Goal: Task Accomplishment & Management: Manage account settings

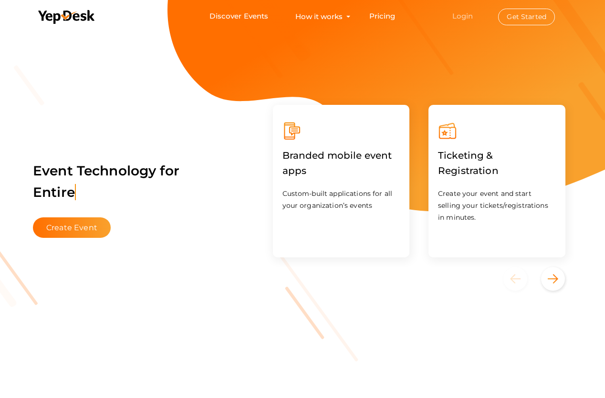
click at [462, 11] on link "Login" at bounding box center [462, 15] width 21 height 9
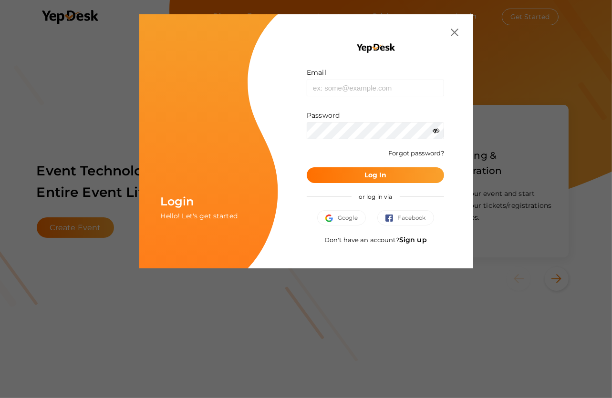
click at [416, 241] on link "Sign up" at bounding box center [413, 240] width 28 height 9
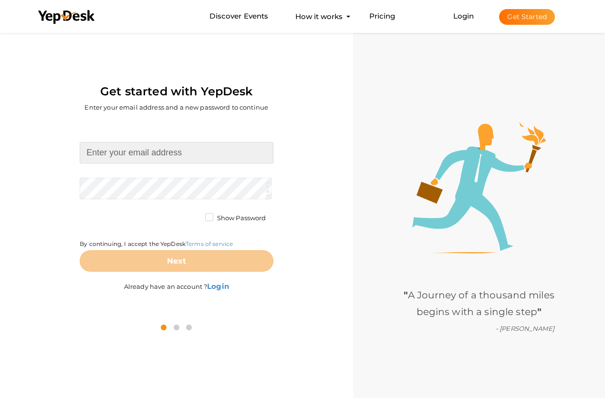
click at [131, 153] on input at bounding box center [176, 152] width 193 height 21
type input "[EMAIL_ADDRESS][DOMAIN_NAME]"
click at [112, 184] on form "seamlessgutterspensacola@proton.me Required. Invalid email. Checking You alread…" at bounding box center [176, 207] width 193 height 130
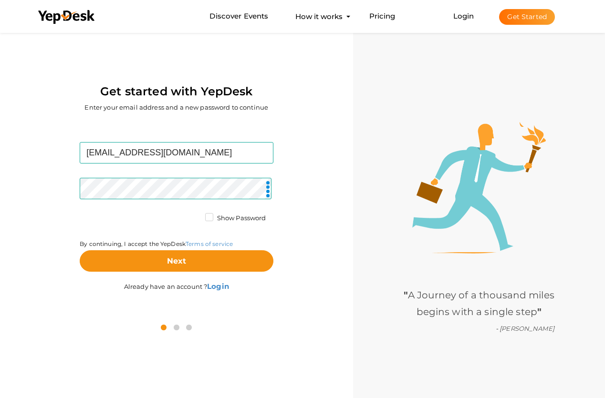
click at [132, 222] on div "By continuing, I accept the YepDesk Terms of service" at bounding box center [176, 232] width 193 height 37
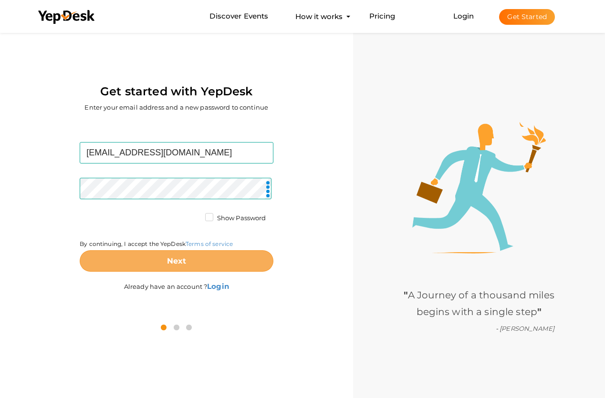
click at [202, 250] on button "Next" at bounding box center [176, 260] width 193 height 21
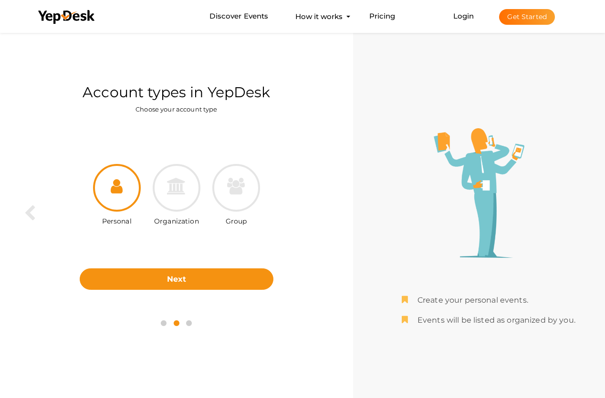
click at [116, 201] on div at bounding box center [117, 188] width 48 height 48
click at [116, 185] on icon at bounding box center [117, 186] width 12 height 17
click at [123, 181] on div at bounding box center [117, 188] width 48 height 48
click at [120, 208] on div at bounding box center [117, 188] width 48 height 48
click at [118, 183] on icon at bounding box center [117, 186] width 12 height 17
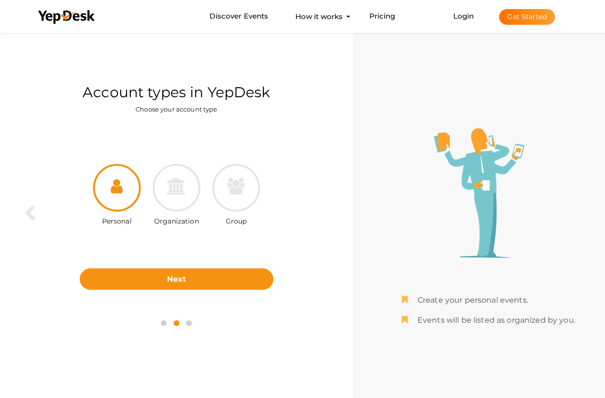
click at [115, 186] on icon at bounding box center [117, 186] width 12 height 17
click at [110, 187] on div at bounding box center [117, 188] width 48 height 48
click at [123, 182] on div at bounding box center [117, 188] width 48 height 48
click at [114, 184] on icon at bounding box center [117, 186] width 12 height 17
click at [115, 181] on icon at bounding box center [117, 186] width 12 height 17
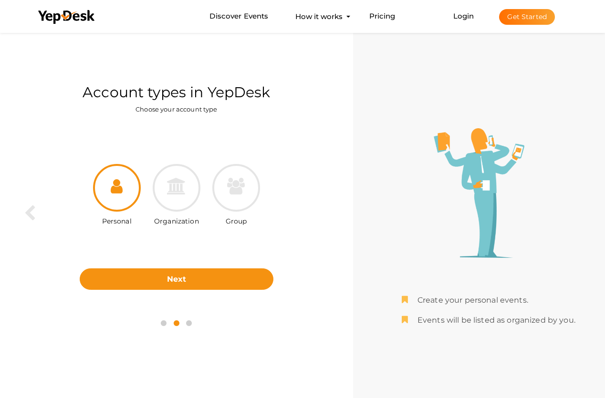
click at [115, 181] on icon at bounding box center [117, 186] width 12 height 17
click at [115, 195] on div at bounding box center [117, 188] width 48 height 48
click at [117, 191] on icon at bounding box center [117, 186] width 12 height 17
click at [112, 217] on label "Personal" at bounding box center [117, 219] width 30 height 14
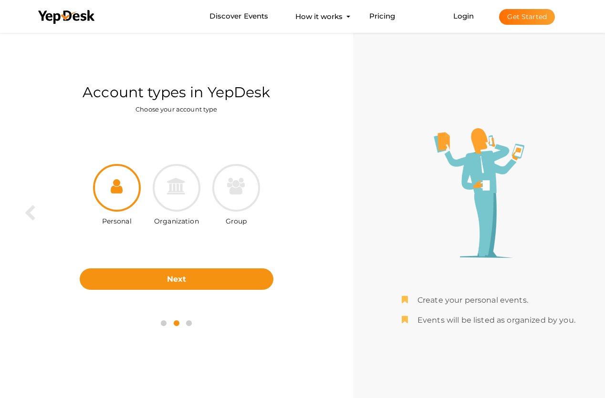
click at [113, 227] on div "Personal" at bounding box center [117, 220] width 48 height 17
click at [115, 224] on label "Personal" at bounding box center [117, 219] width 30 height 14
click at [117, 222] on label "Personal" at bounding box center [117, 219] width 30 height 14
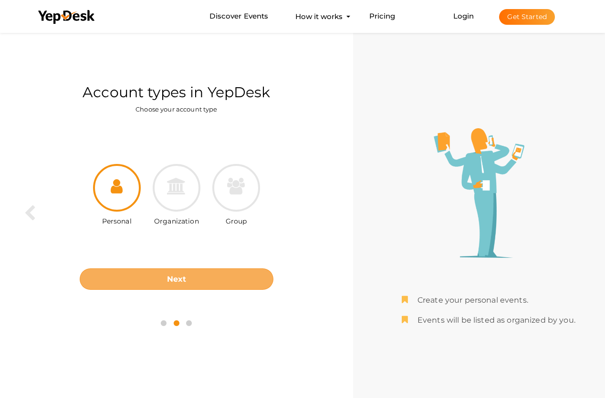
click at [179, 277] on b "Next" at bounding box center [177, 279] width 20 height 9
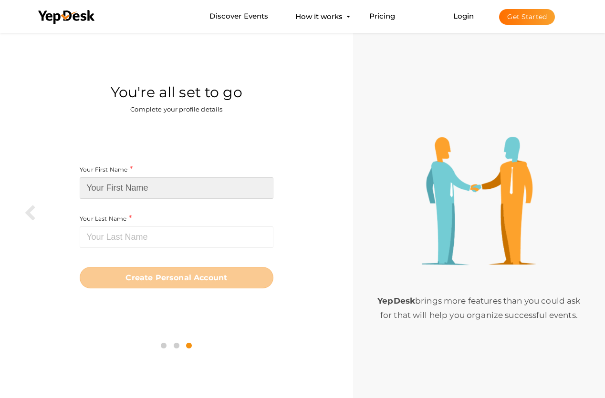
click at [132, 184] on input at bounding box center [176, 187] width 193 height 21
click at [122, 188] on input at bounding box center [176, 187] width 193 height 21
paste input "Gutter Solutions"
click at [111, 189] on input "Gutter Solutions" at bounding box center [176, 187] width 193 height 21
drag, startPoint x: 114, startPoint y: 187, endPoint x: 149, endPoint y: 186, distance: 35.3
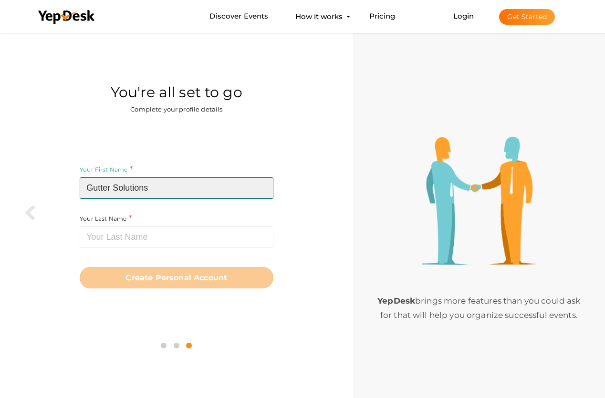
click at [149, 186] on input "Gutter Solutions" at bounding box center [176, 187] width 193 height 21
type input "Gutter"
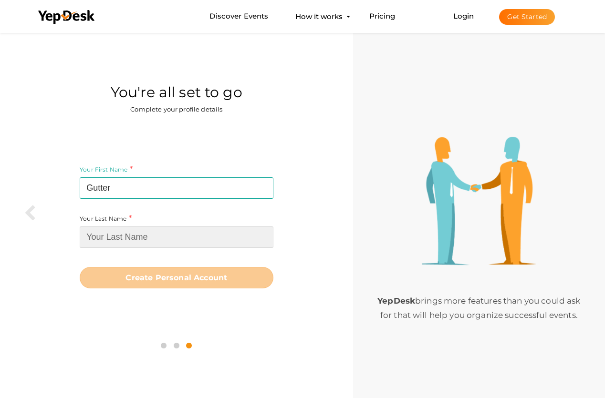
click at [123, 235] on input at bounding box center [176, 236] width 193 height 21
paste input "Solutions"
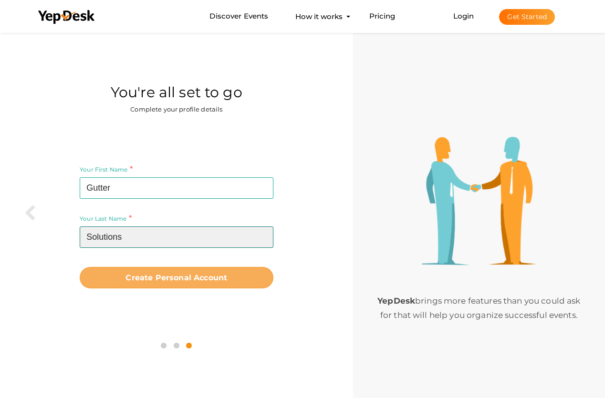
type input "Solutions"
click at [198, 278] on b "Create Personal Account" at bounding box center [176, 277] width 102 height 9
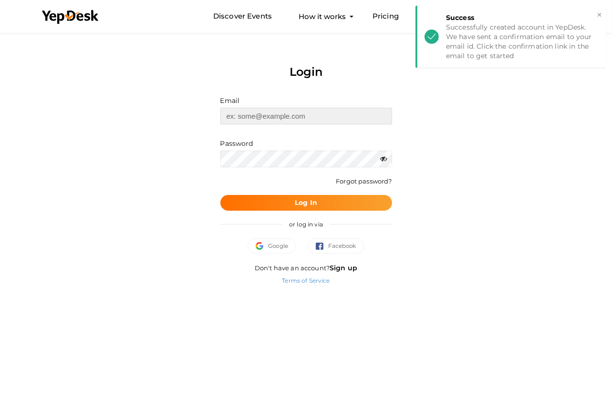
type input "[EMAIL_ADDRESS][DOMAIN_NAME]"
click at [312, 205] on b "Log In" at bounding box center [306, 202] width 22 height 9
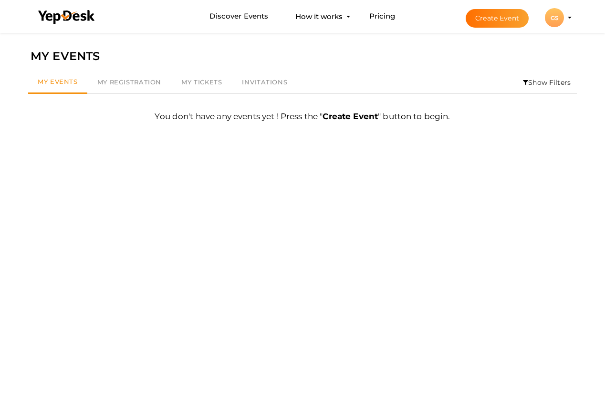
click at [562, 12] on div "GS" at bounding box center [554, 17] width 19 height 19
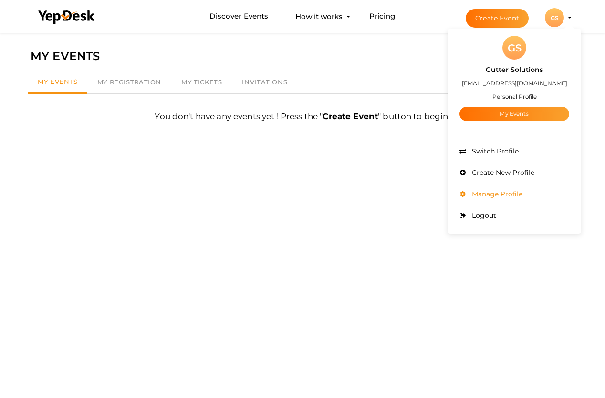
click at [497, 193] on span "Manage Profile" at bounding box center [495, 194] width 53 height 9
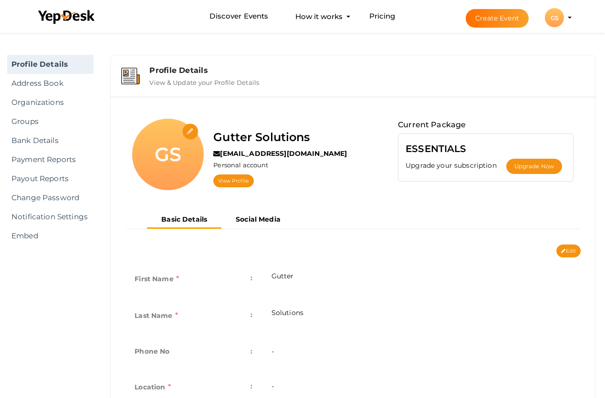
click at [190, 132] on input "file" at bounding box center [190, 131] width 17 height 17
type input "C:\fakepath\Gutter Solutions- Logo.jpg"
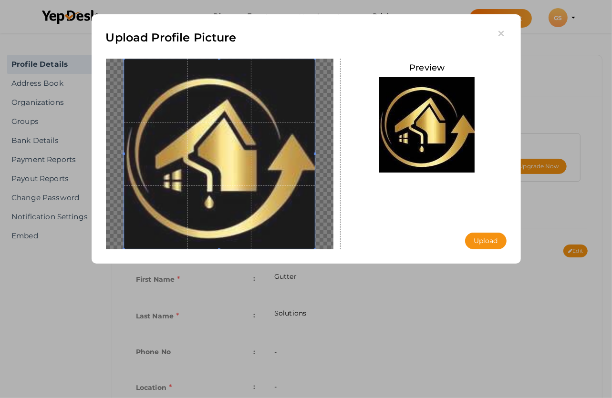
drag, startPoint x: 242, startPoint y: 184, endPoint x: 241, endPoint y: 176, distance: 8.2
click at [241, 176] on span at bounding box center [219, 154] width 191 height 191
click at [497, 243] on button "Upload" at bounding box center [485, 241] width 41 height 17
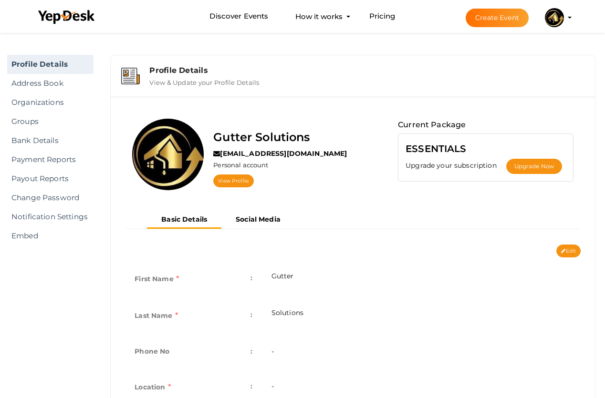
scroll to position [143, 0]
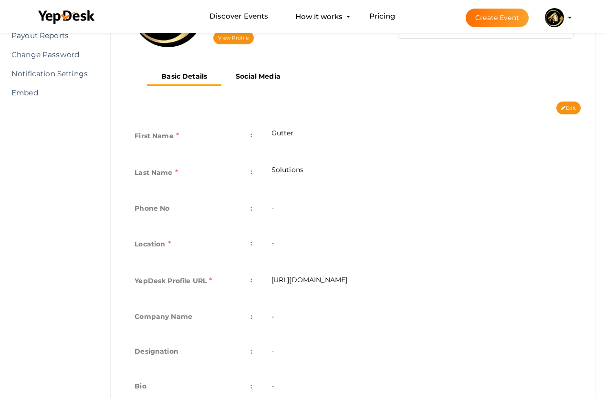
click at [293, 206] on td "-" at bounding box center [421, 209] width 319 height 35
click at [277, 207] on td "-" at bounding box center [421, 209] width 319 height 35
click at [149, 205] on label "Phone No" at bounding box center [151, 208] width 35 height 13
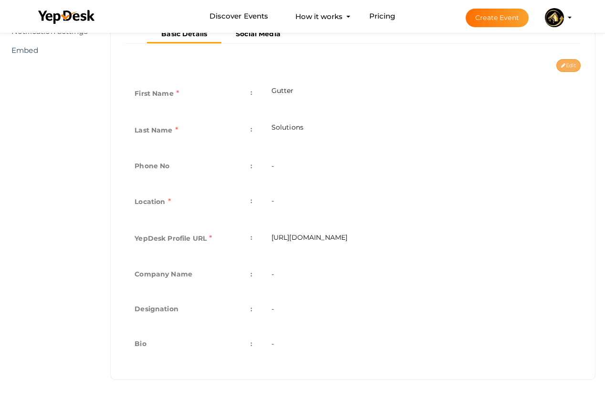
click at [570, 60] on button "Edit" at bounding box center [568, 65] width 24 height 13
type input "Gutter"
type input "Solutions"
type input "gutter-solutions"
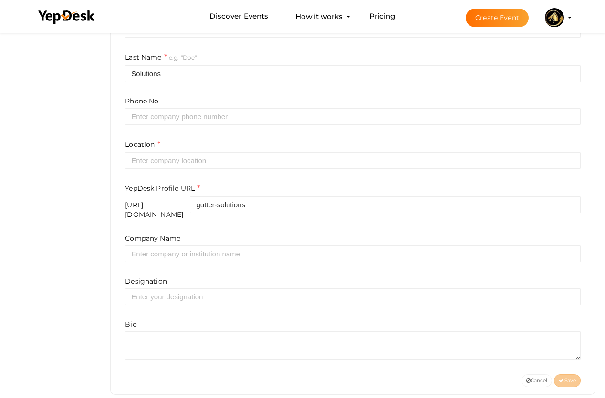
scroll to position [258, 0]
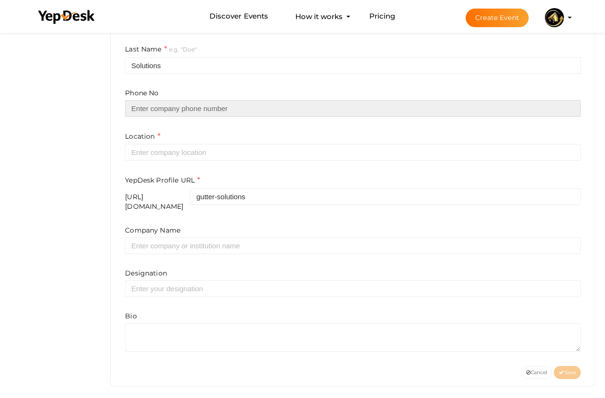
click at [153, 109] on input "text" at bounding box center [352, 108] width 455 height 17
type input "8507761782"
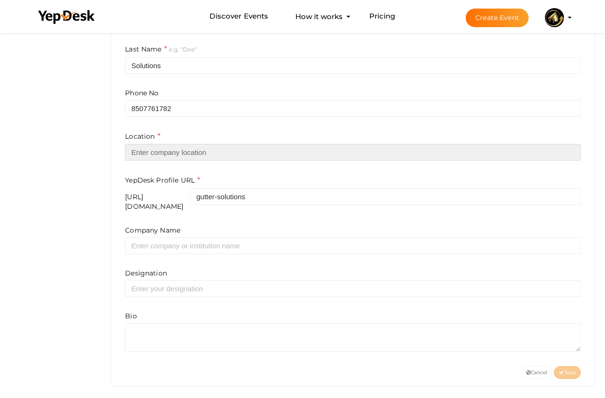
type input "[GEOGRAPHIC_DATA]"
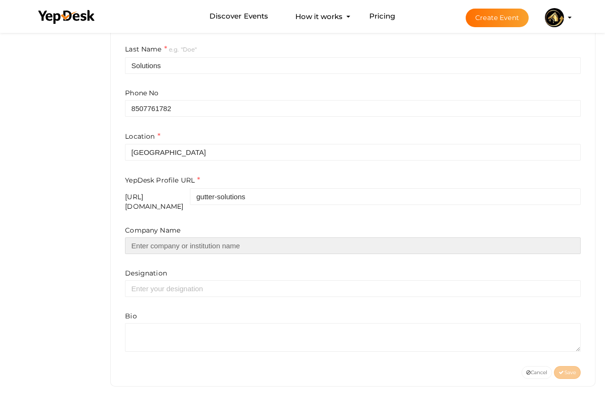
type input "Gutter Solutions & Home Improvements"
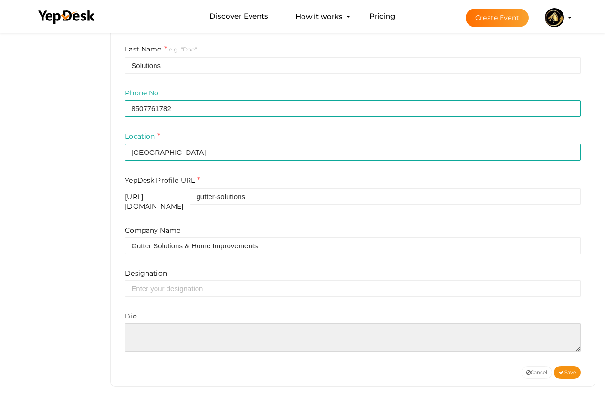
click at [143, 325] on textarea at bounding box center [352, 337] width 455 height 29
click at [153, 323] on textarea at bounding box center [352, 337] width 455 height 29
paste textarea "At Seamless Gutters Pensacola, we proudly offer our top-notch gutter services t…"
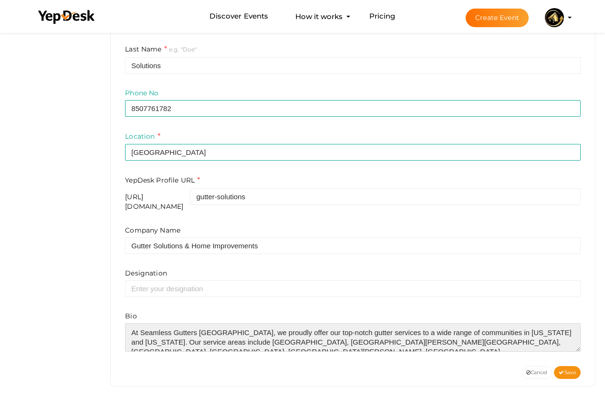
scroll to position [14, 0]
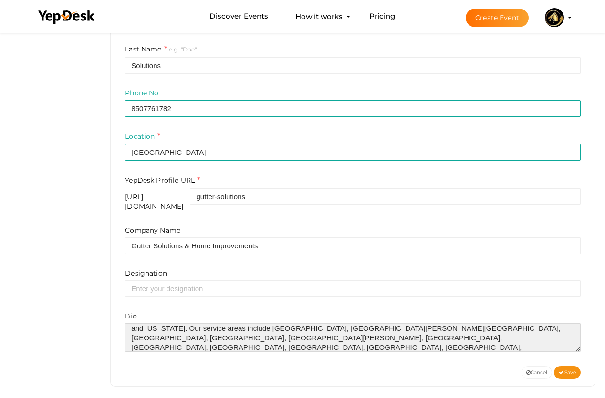
click at [181, 327] on textarea at bounding box center [352, 337] width 455 height 29
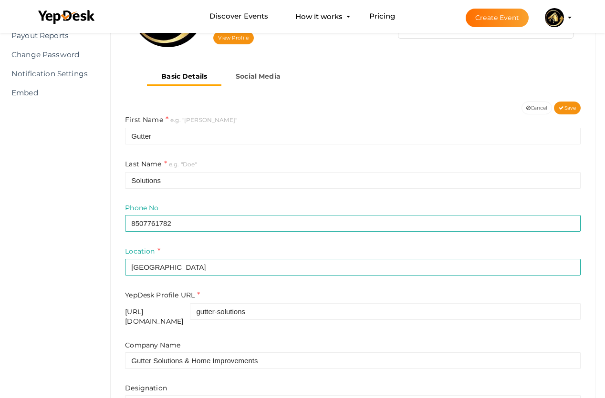
scroll to position [258, 0]
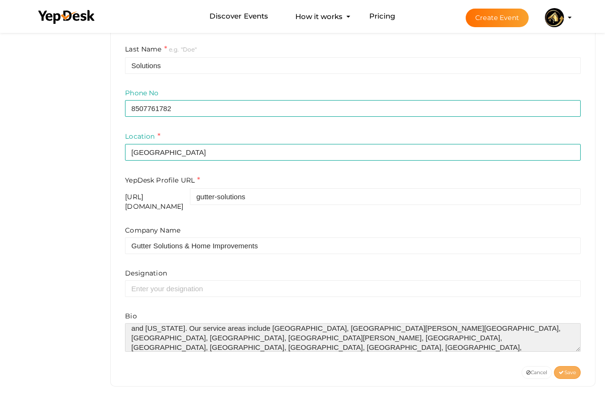
type textarea "At Seamless Gutters Pensacola, we proudly offer our top-notch gutter services t…"
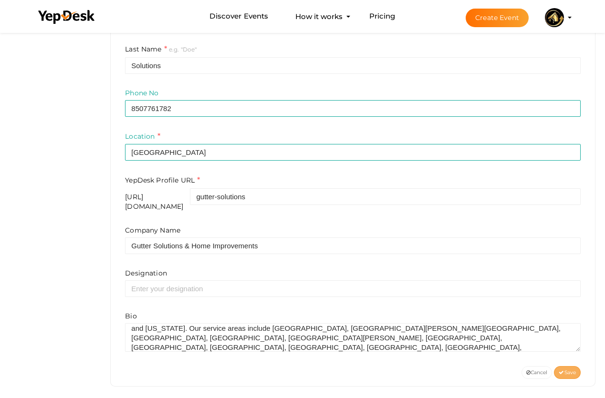
click at [568, 370] on span "Save" at bounding box center [566, 373] width 17 height 6
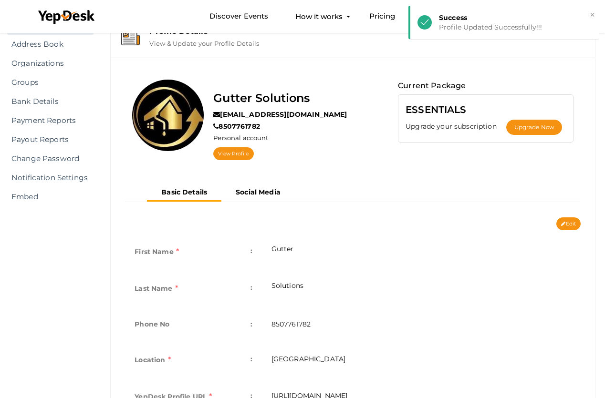
scroll to position [0, 0]
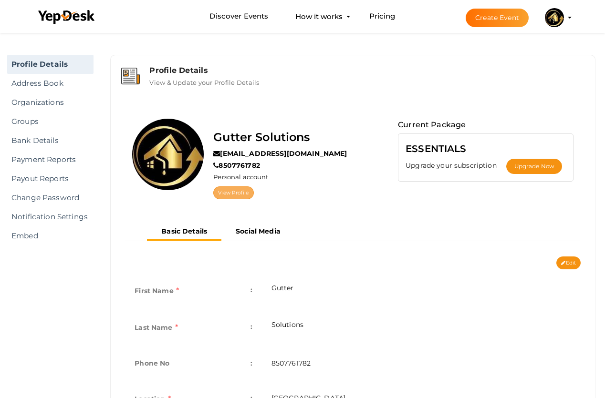
click at [228, 189] on link "View Profile" at bounding box center [233, 192] width 40 height 13
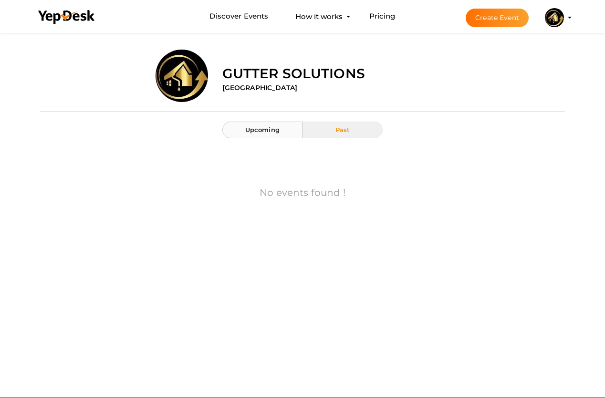
click at [256, 130] on span "Upcoming" at bounding box center [262, 130] width 34 height 8
click at [339, 135] on button "Past" at bounding box center [342, 130] width 80 height 17
click at [236, 93] on div "Gutter Solutions [GEOGRAPHIC_DATA]" at bounding box center [390, 72] width 350 height 45
click at [240, 88] on label "[GEOGRAPHIC_DATA]" at bounding box center [259, 88] width 75 height 10
click at [244, 84] on label "[GEOGRAPHIC_DATA]" at bounding box center [259, 88] width 75 height 10
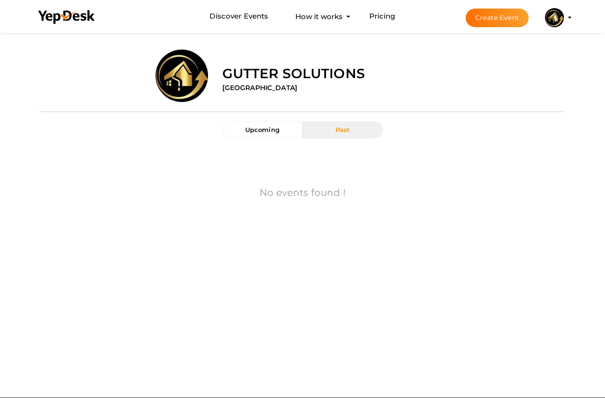
click at [261, 65] on label "Gutter Solutions" at bounding box center [293, 73] width 143 height 19
click at [277, 78] on label "Gutter Solutions" at bounding box center [293, 73] width 143 height 19
click at [562, 16] on img at bounding box center [554, 17] width 19 height 19
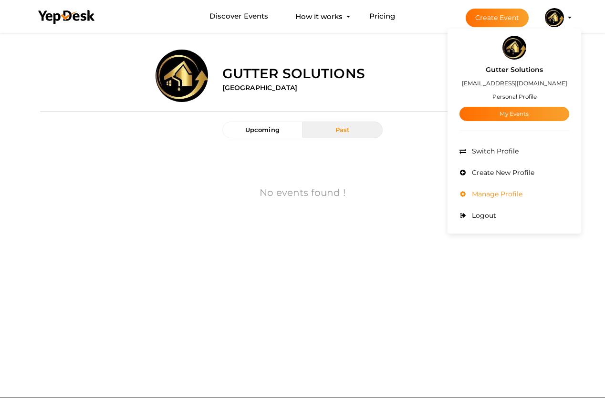
click at [500, 195] on span "Manage Profile" at bounding box center [495, 194] width 53 height 9
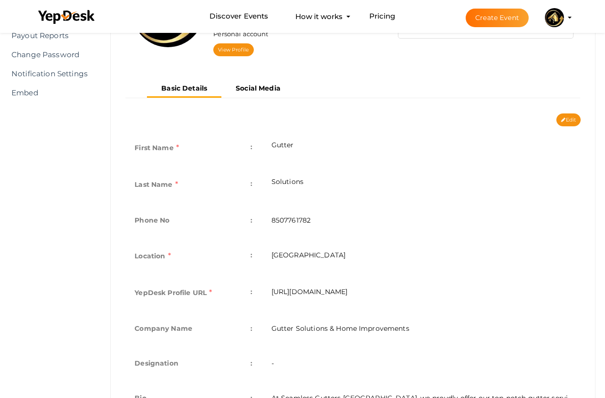
scroll to position [262, 0]
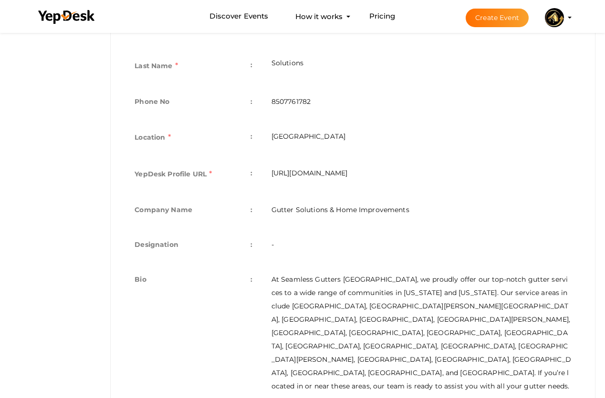
click at [435, 337] on td "At Seamless Gutters [GEOGRAPHIC_DATA], we proudly offer our top-notch gutter se…" at bounding box center [421, 332] width 319 height 139
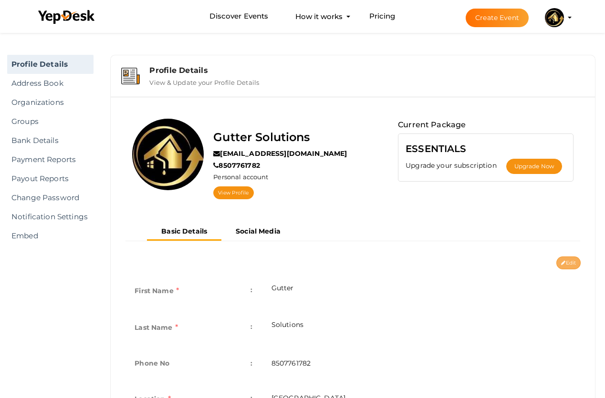
click at [569, 258] on button "Edit" at bounding box center [568, 263] width 24 height 13
type input "Gutter"
type input "Solutions"
type input "8507761782"
type input "[GEOGRAPHIC_DATA]"
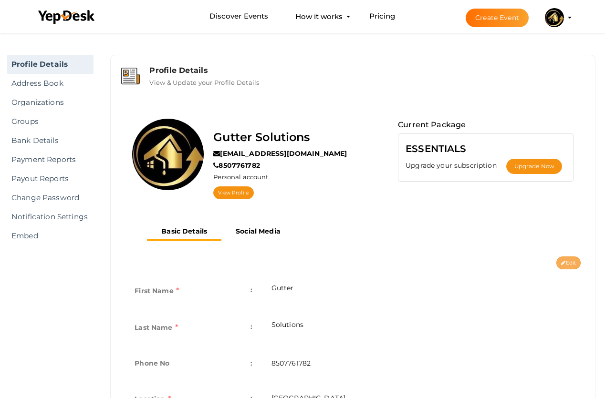
type input "gutter-solutions"
type input "Gutter Solutions & Home Improvements"
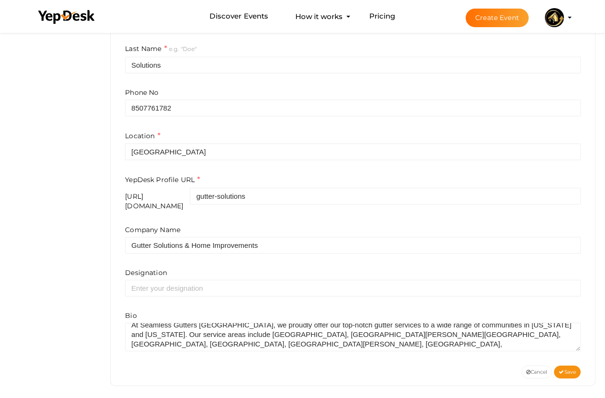
scroll to position [19, 0]
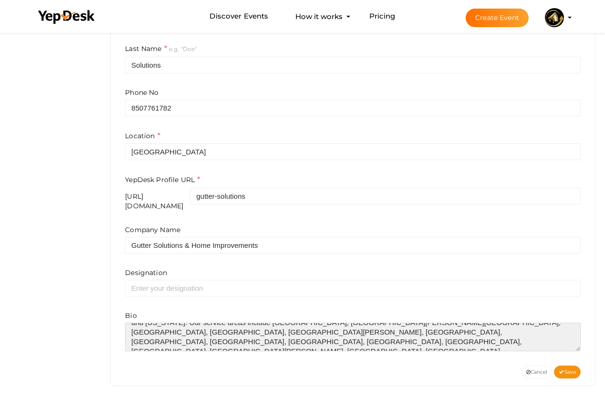
click at [454, 337] on textarea at bounding box center [352, 337] width 455 height 29
paste textarea "[URL][DOMAIN_NAME]"
type textarea "At Seamless Gutters [GEOGRAPHIC_DATA], we proudly offer our top-notch gutter se…"
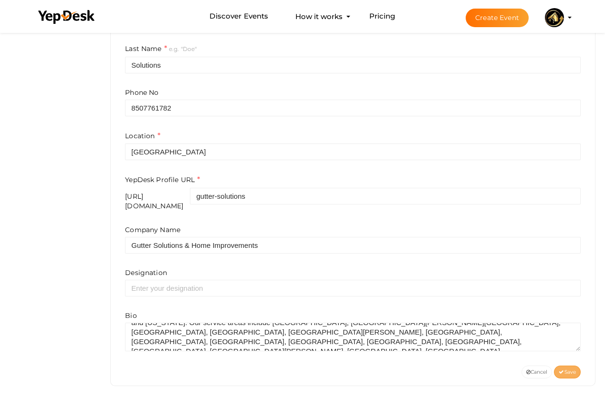
click at [574, 369] on span "Save" at bounding box center [566, 372] width 17 height 6
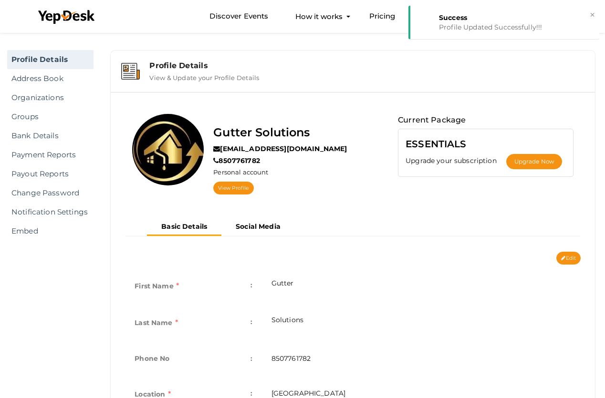
scroll to position [0, 0]
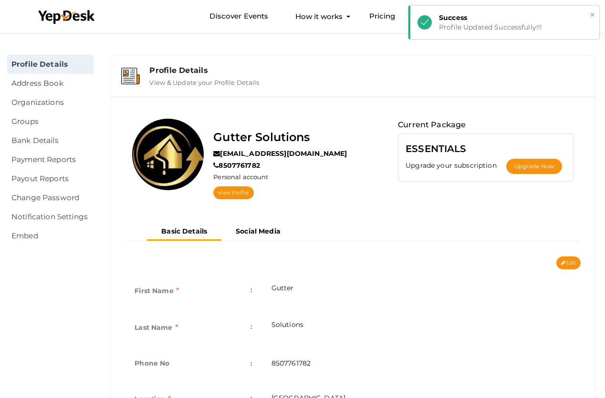
click at [445, 18] on div "Success" at bounding box center [515, 18] width 153 height 10
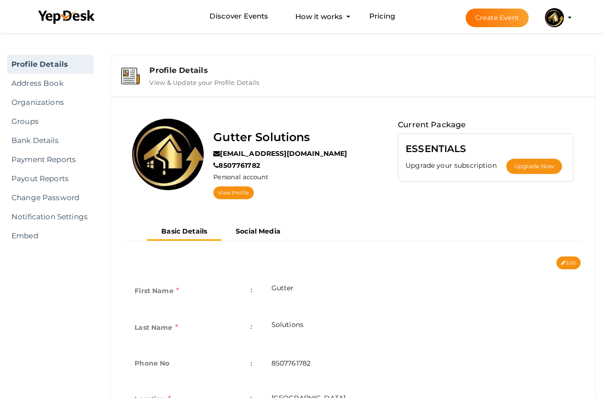
click at [553, 16] on img at bounding box center [554, 17] width 19 height 19
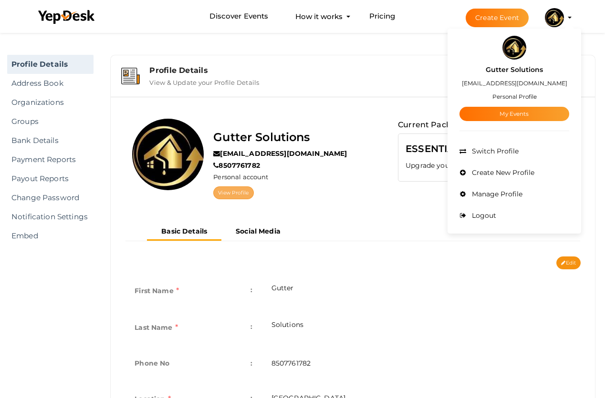
click at [231, 188] on link "View Profile" at bounding box center [233, 192] width 40 height 13
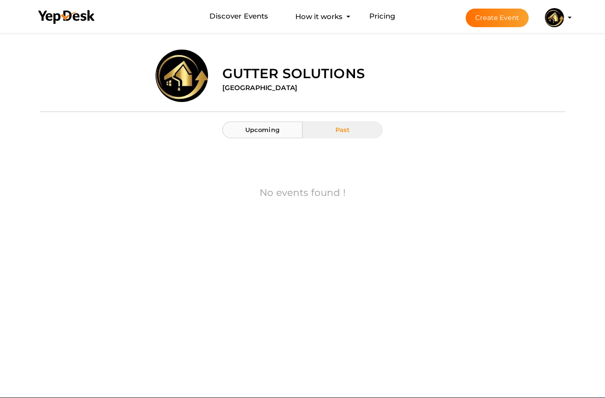
click at [266, 128] on span "Upcoming" at bounding box center [262, 130] width 34 height 8
click at [342, 127] on span "Past" at bounding box center [342, 130] width 15 height 8
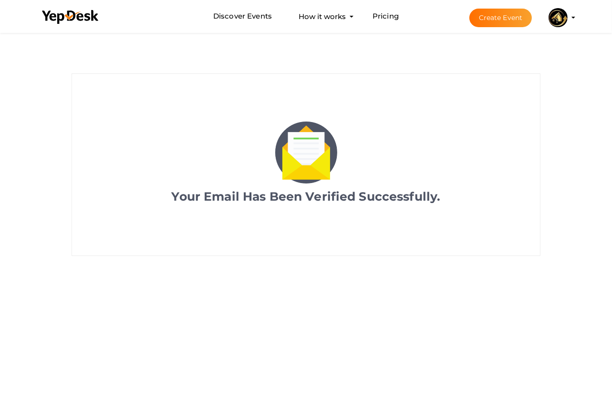
click at [553, 16] on img at bounding box center [557, 17] width 19 height 19
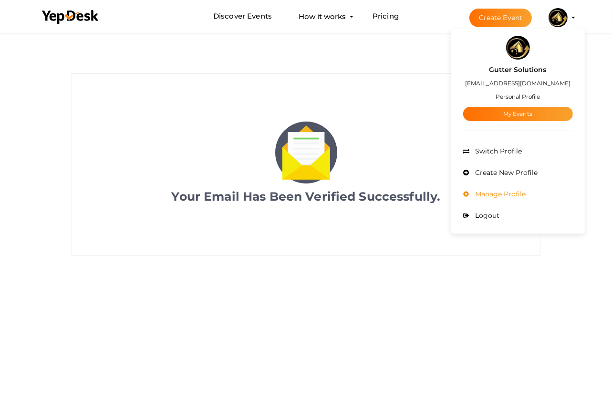
click at [509, 193] on span "Manage Profile" at bounding box center [499, 194] width 53 height 9
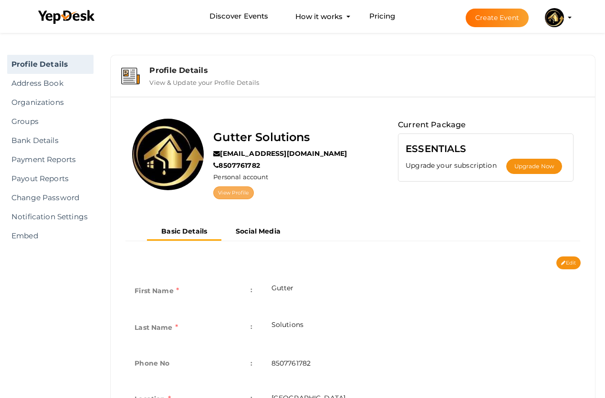
click at [239, 190] on link "View Profile" at bounding box center [233, 192] width 40 height 13
